Goal: Task Accomplishment & Management: Use online tool/utility

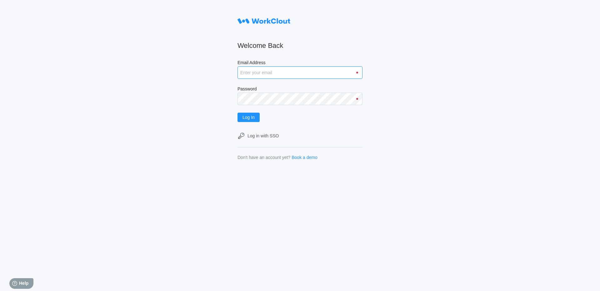
click at [311, 69] on input "Email Address" at bounding box center [300, 72] width 125 height 13
type input "[EMAIL_ADDRESS][DOMAIN_NAME]"
click at [238, 113] on button "Log In" at bounding box center [249, 117] width 22 height 9
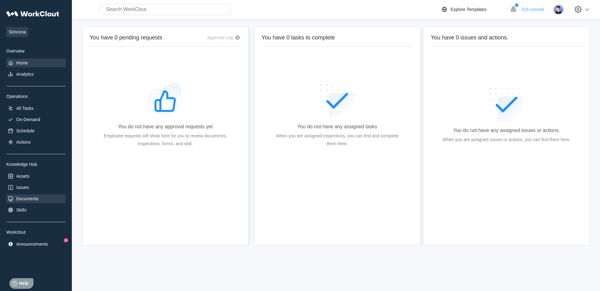
click at [29, 197] on div "Documents" at bounding box center [27, 198] width 22 height 5
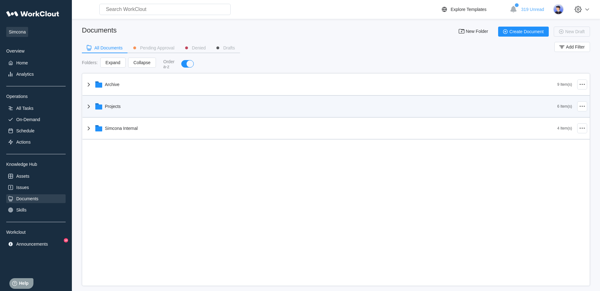
click at [120, 112] on div "Projects" at bounding box center [321, 106] width 473 height 16
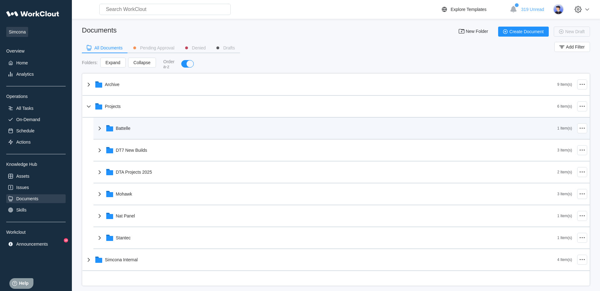
scroll to position [8, 0]
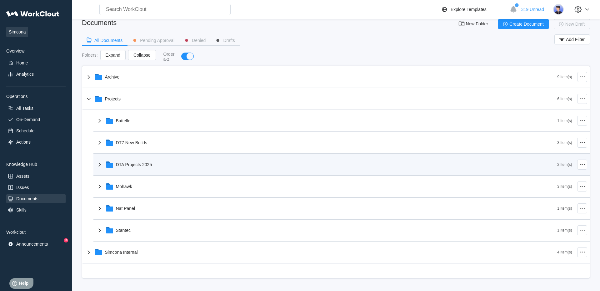
click at [134, 162] on div "DTA Projects 2025" at bounding box center [134, 164] width 36 height 5
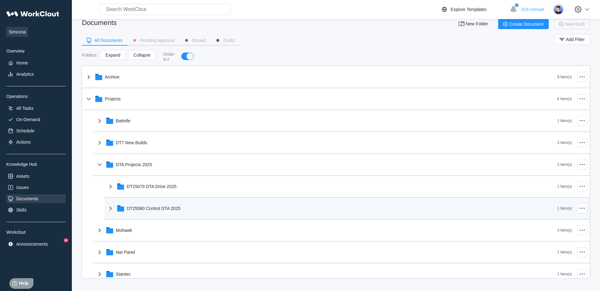
click at [137, 206] on div "DT25080 Control DTA 2025" at bounding box center [154, 208] width 54 height 5
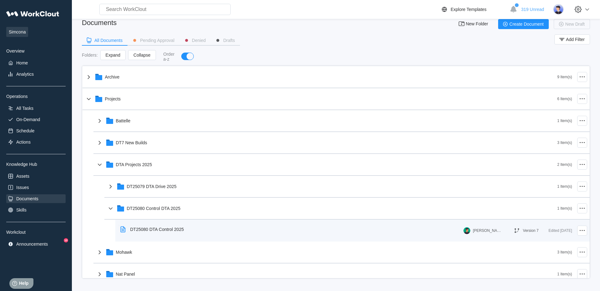
click at [151, 225] on div "DT25080 DTA Control 2025" at bounding box center [153, 229] width 71 height 14
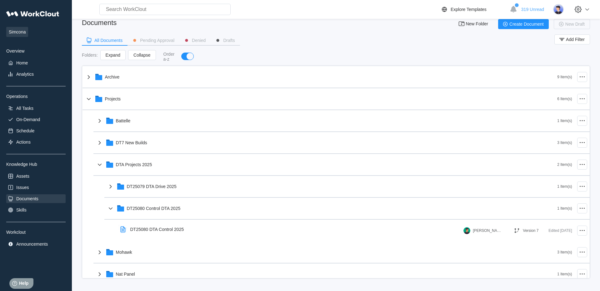
scroll to position [8, 0]
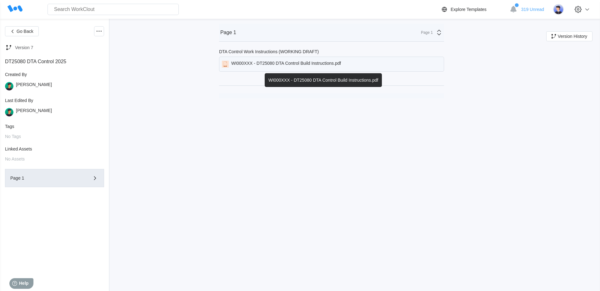
click at [273, 65] on div "WI000XXX - DT25080 DTA Control Build Instructions.pdf" at bounding box center [286, 64] width 110 height 7
